Goal: Navigation & Orientation: Find specific page/section

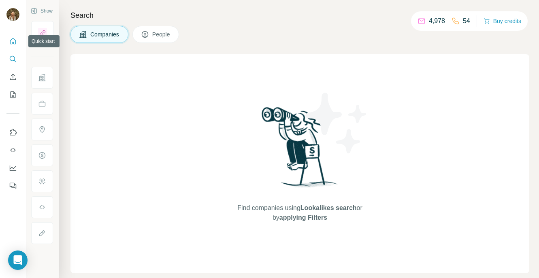
click at [10, 41] on icon "Quick start" at bounding box center [13, 41] width 8 height 8
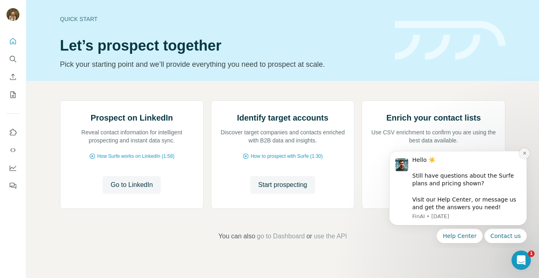
click at [526, 154] on icon "Dismiss notification" at bounding box center [525, 153] width 4 height 4
